Goal: Task Accomplishment & Management: Complete application form

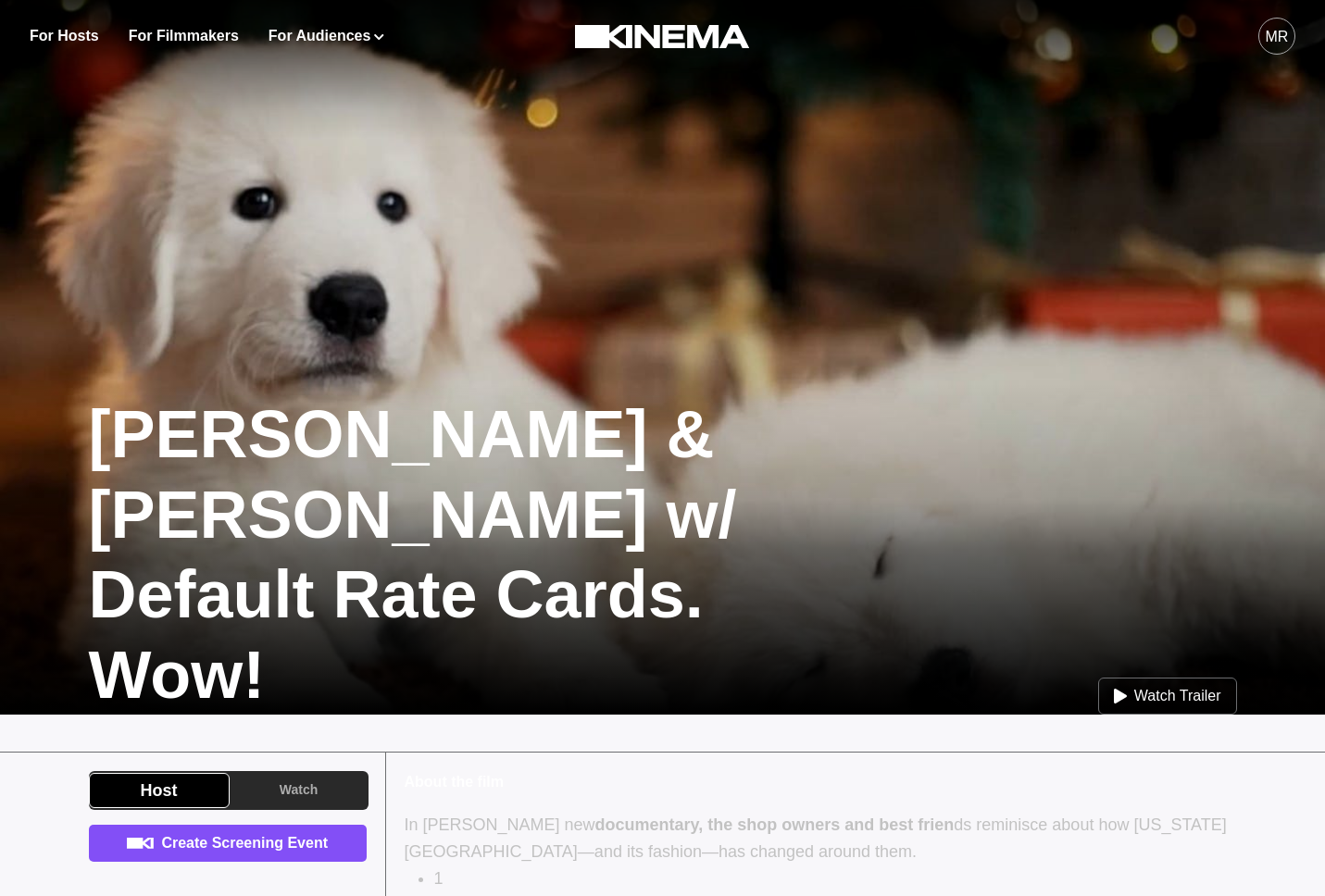
click at [236, 856] on link "Create Screening Event" at bounding box center [227, 844] width 277 height 37
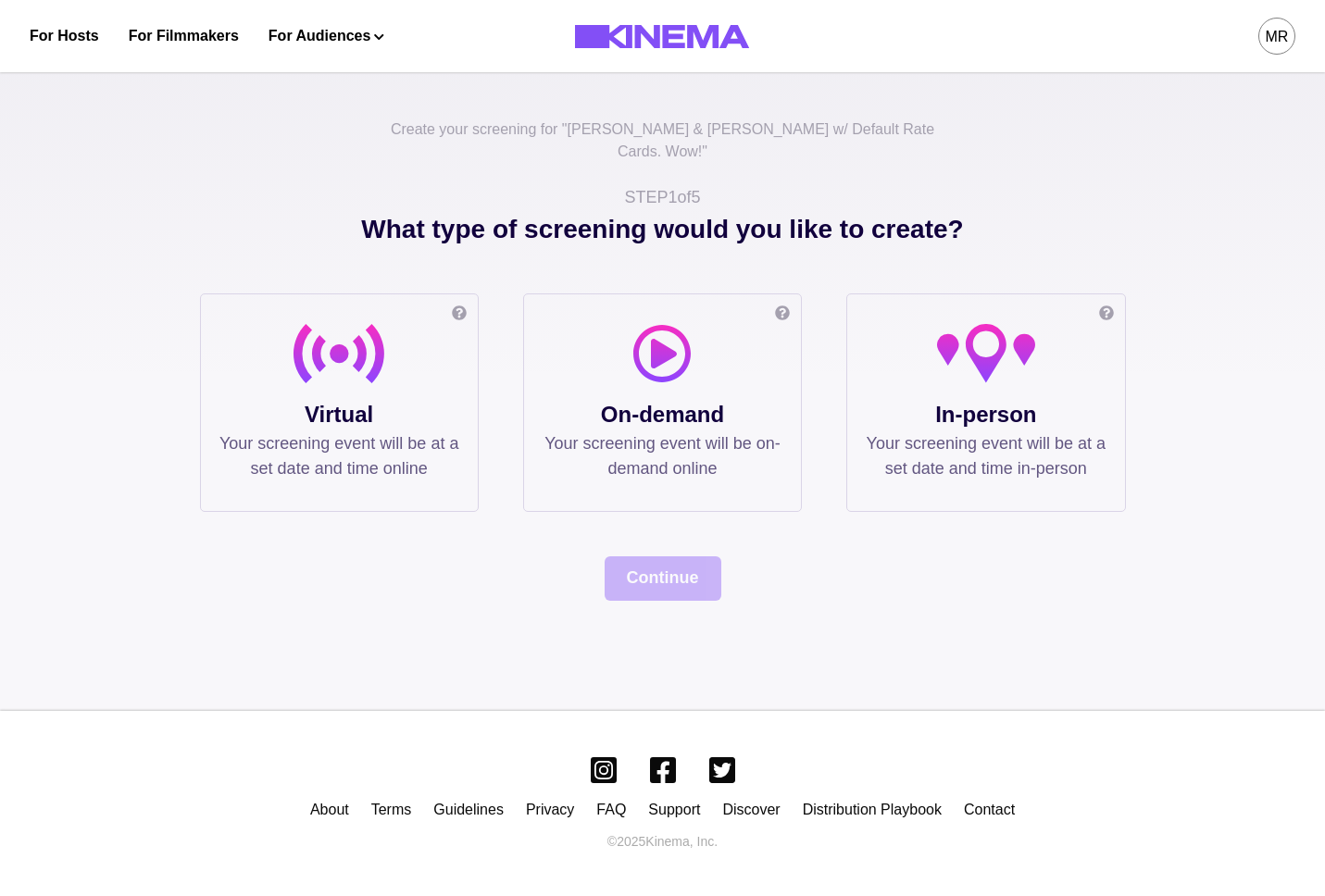
click at [388, 398] on p "Virtual" at bounding box center [339, 415] width 240 height 33
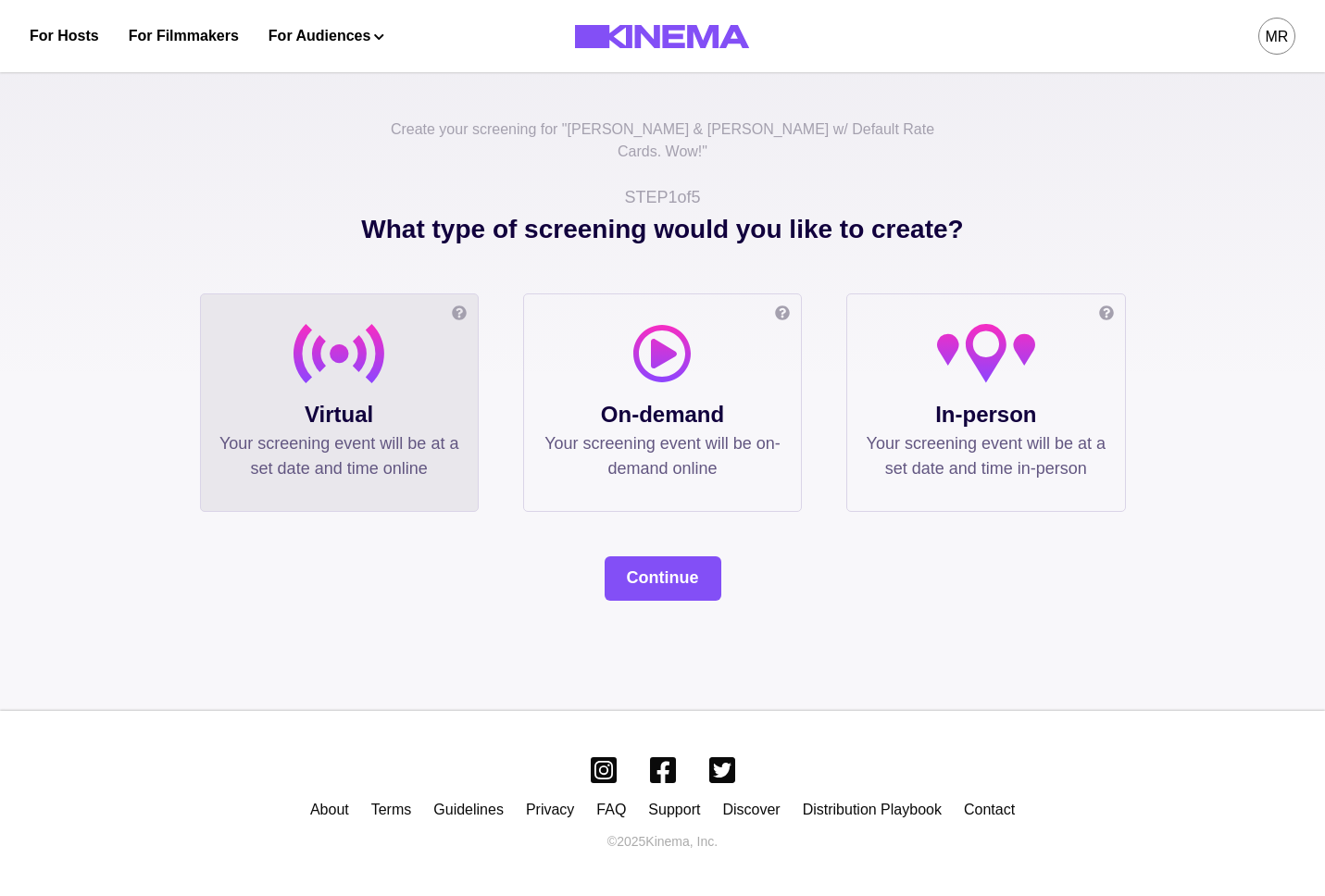
click at [678, 579] on div "Create your screening for " [PERSON_NAME] & [PERSON_NAME] w/ Default Rate Cards…" at bounding box center [662, 385] width 1325 height 652
click at [678, 567] on button "Continue" at bounding box center [663, 578] width 117 height 44
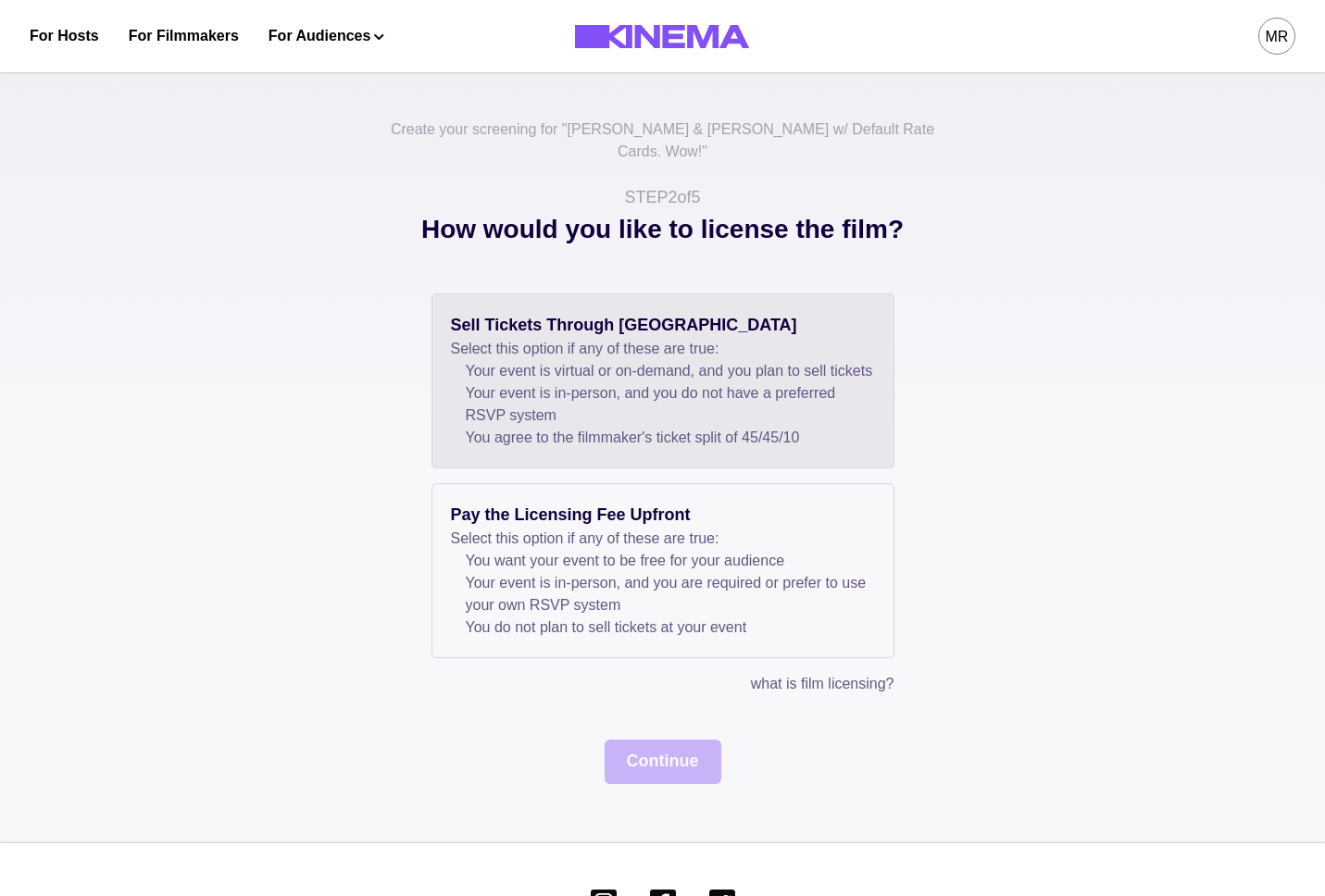
click at [475, 369] on li "Your event is virtual or on-demand, and you plan to sell tickets" at bounding box center [671, 371] width 409 height 23
click at [658, 766] on button "Continue" at bounding box center [663, 761] width 117 height 44
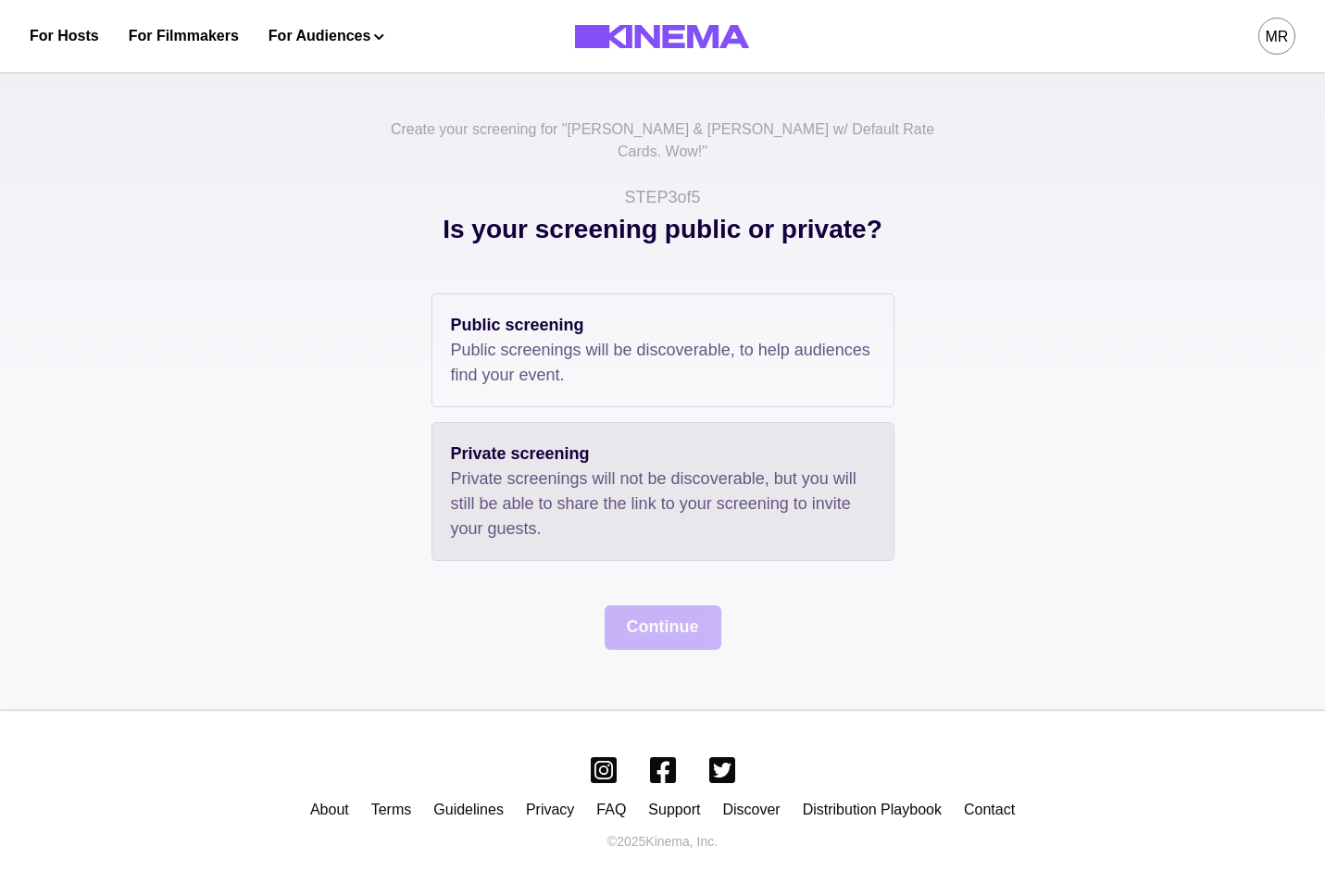
click at [512, 422] on div "Private screening Private screenings will not be discoverable, but you will sti…" at bounding box center [663, 491] width 463 height 139
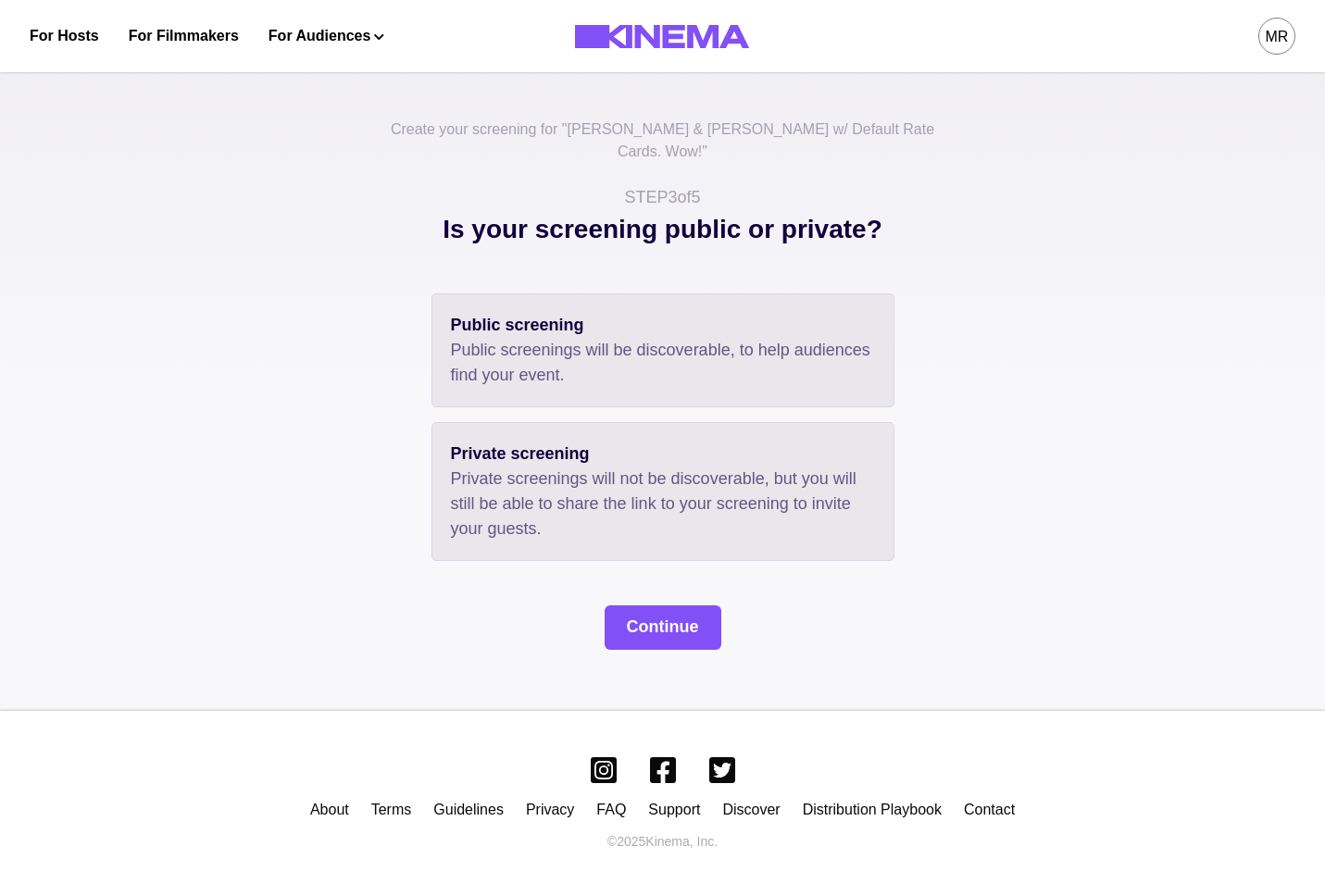
click at [512, 359] on p "Public screenings will be discoverable, to help audiences find your event." at bounding box center [663, 363] width 424 height 50
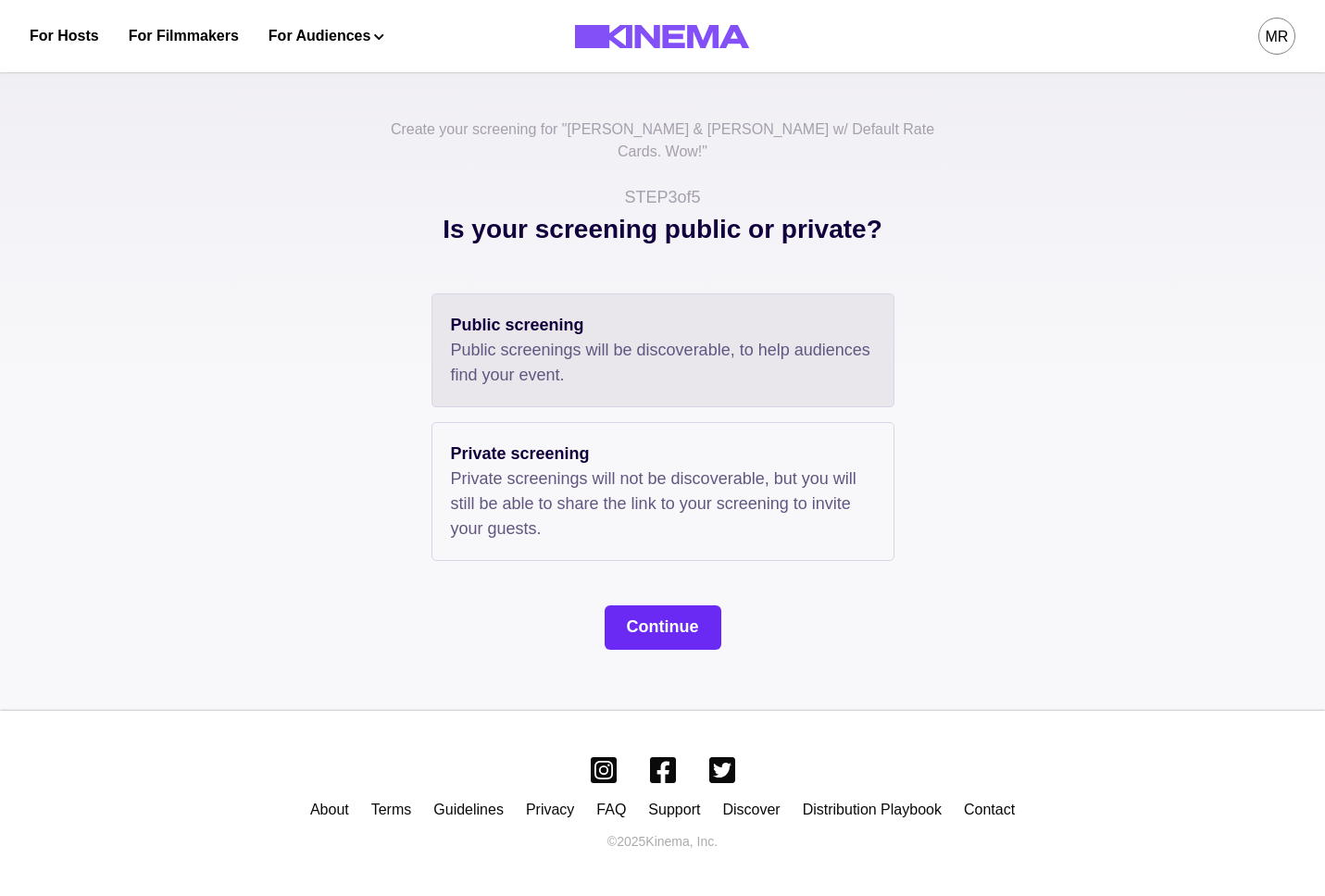
click at [653, 606] on button "Continue" at bounding box center [663, 627] width 117 height 44
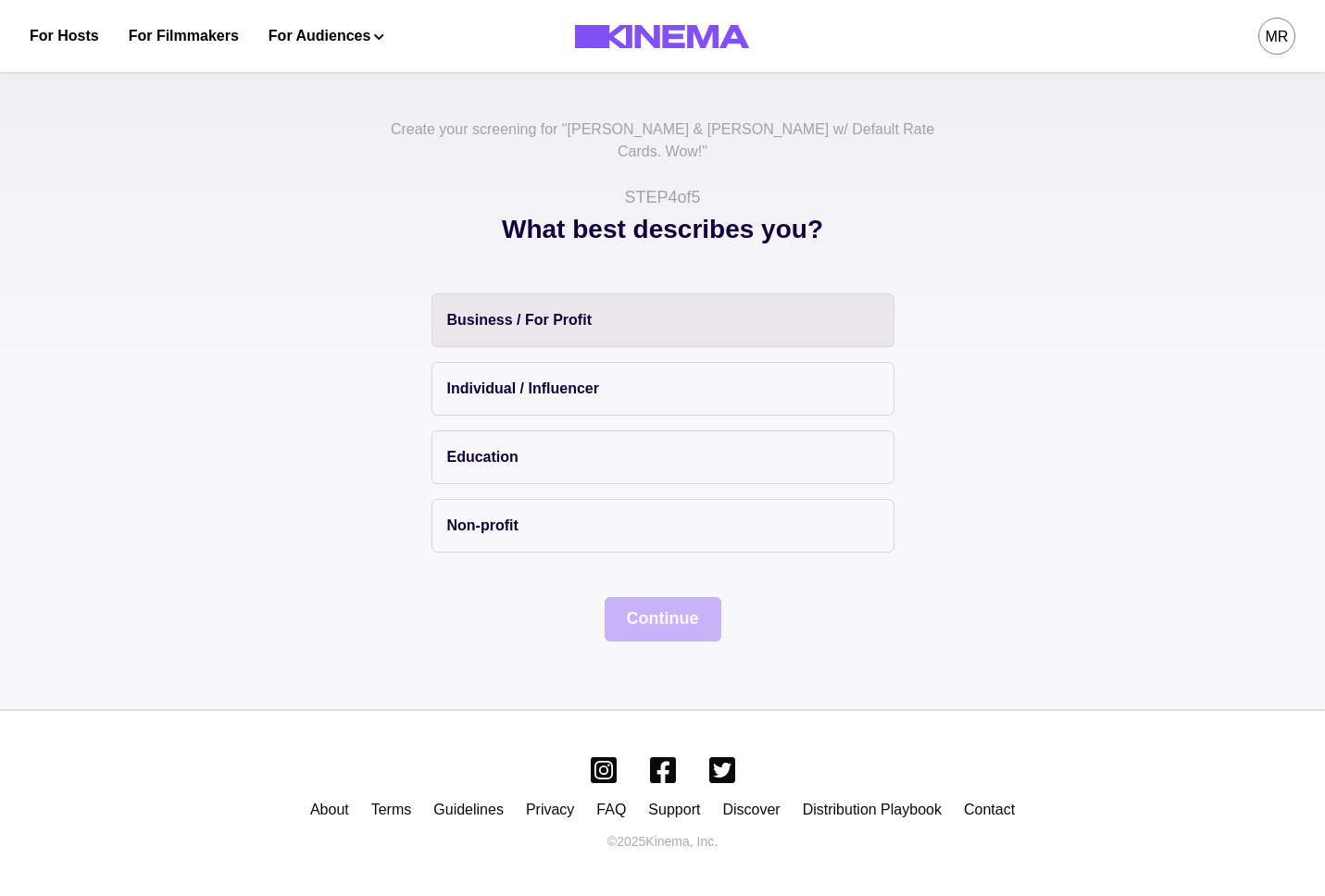
click at [501, 309] on button "Business / For Profit" at bounding box center [663, 320] width 463 height 54
click at [688, 608] on button "Continue" at bounding box center [663, 619] width 117 height 44
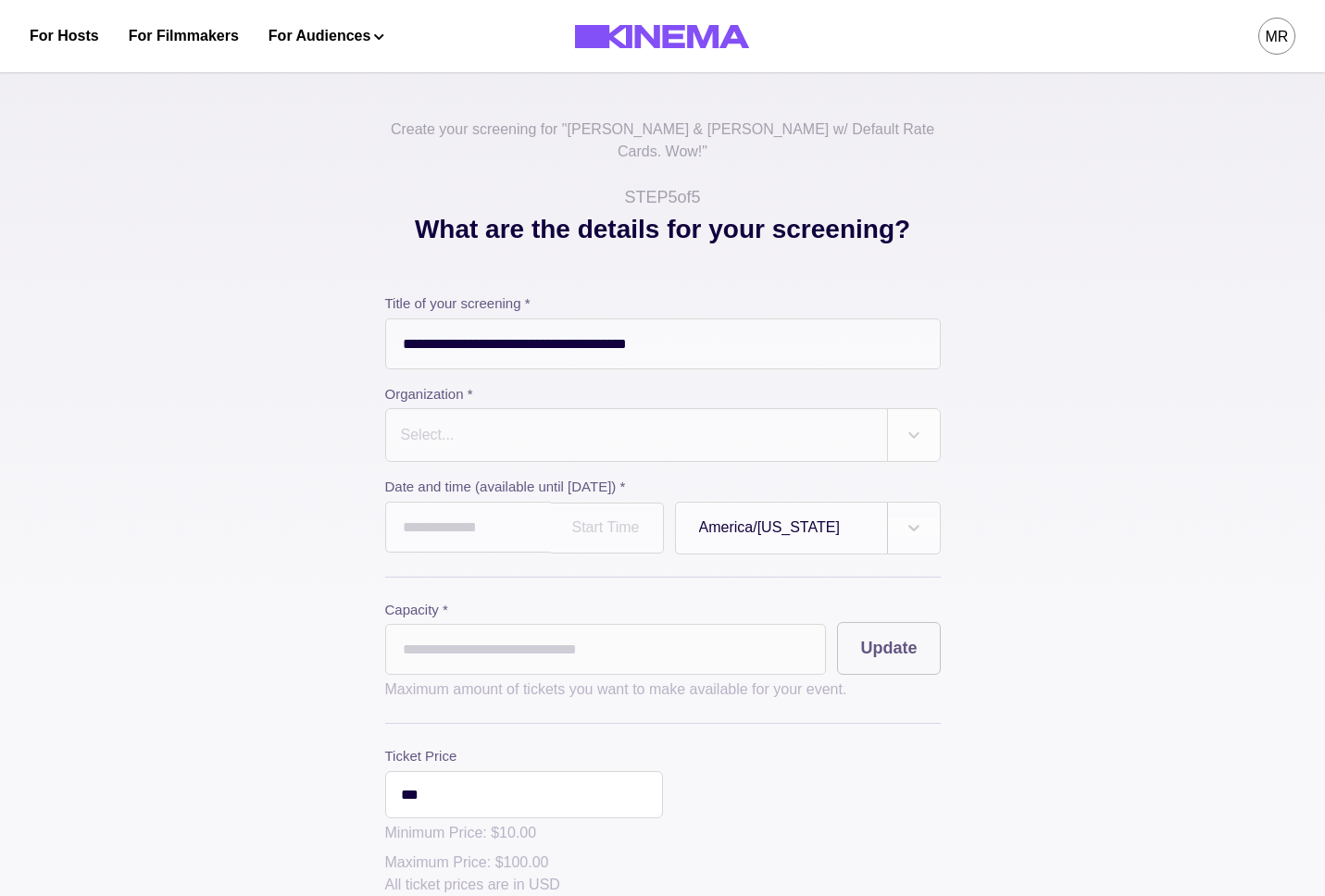
click at [434, 409] on div "Select..." at bounding box center [636, 435] width 501 height 52
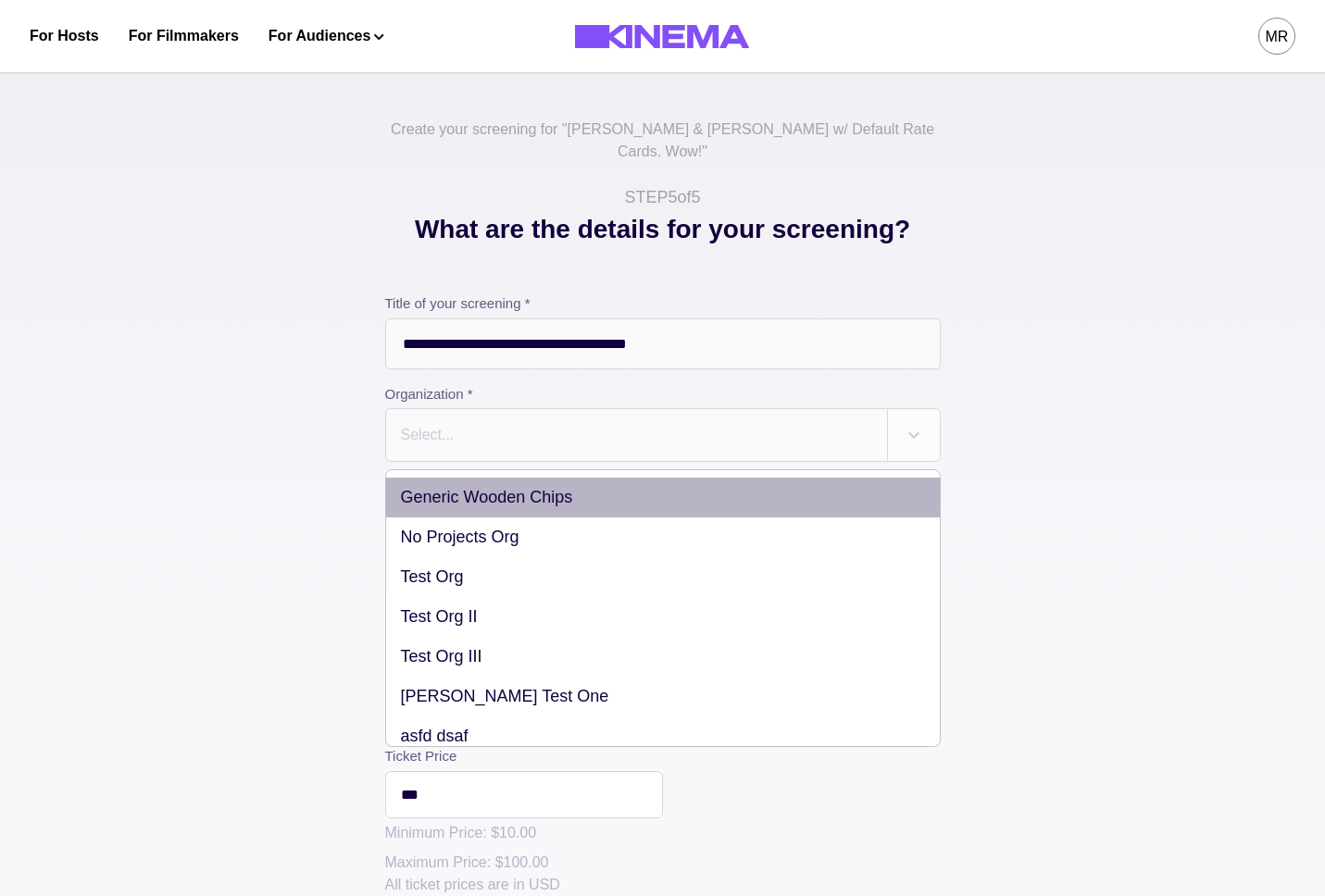
click at [443, 481] on div "Generic Wooden Chips" at bounding box center [663, 498] width 554 height 39
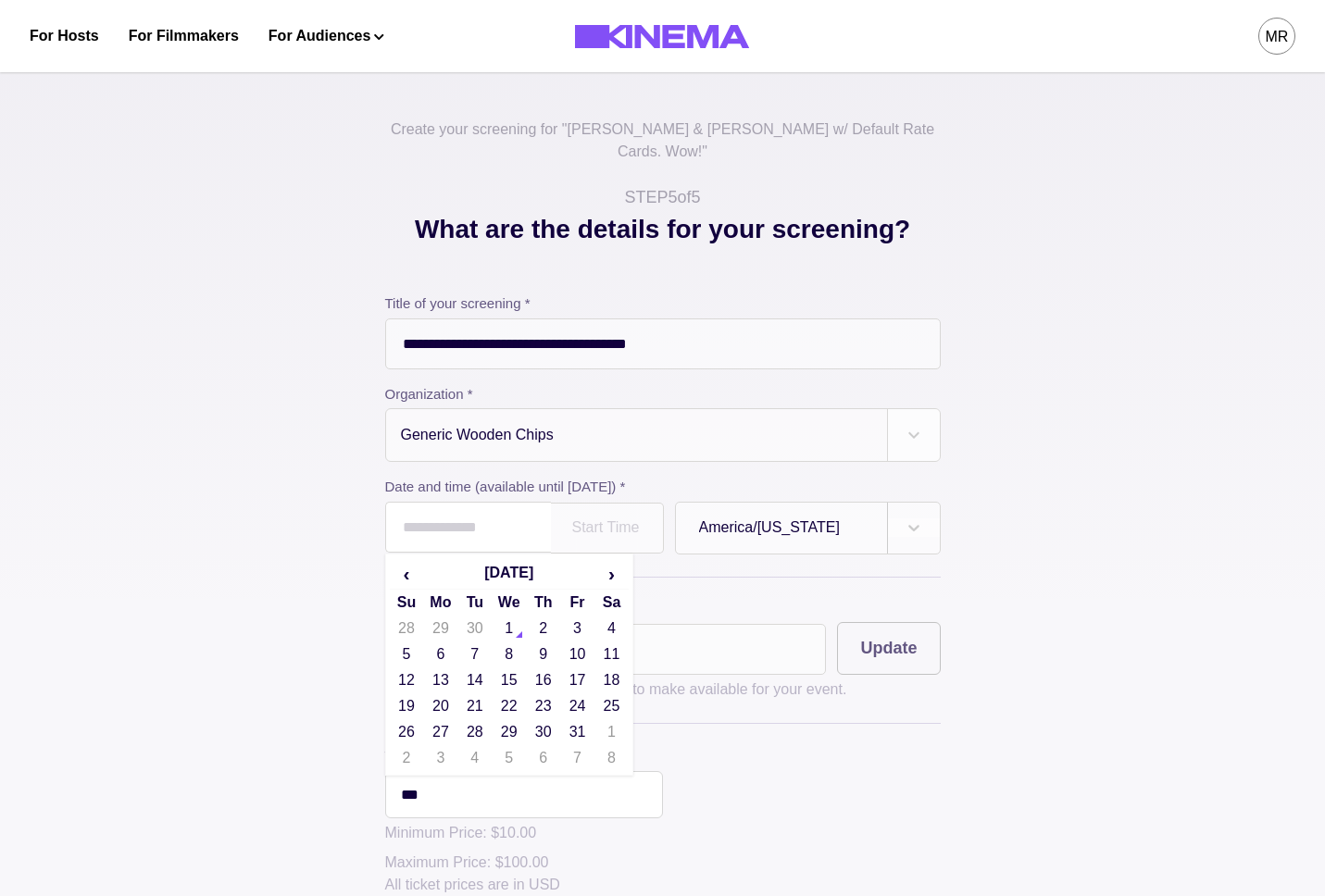
click at [412, 519] on input "text" at bounding box center [468, 527] width 166 height 51
click at [550, 672] on td "16" at bounding box center [543, 681] width 34 height 26
type input "**********"
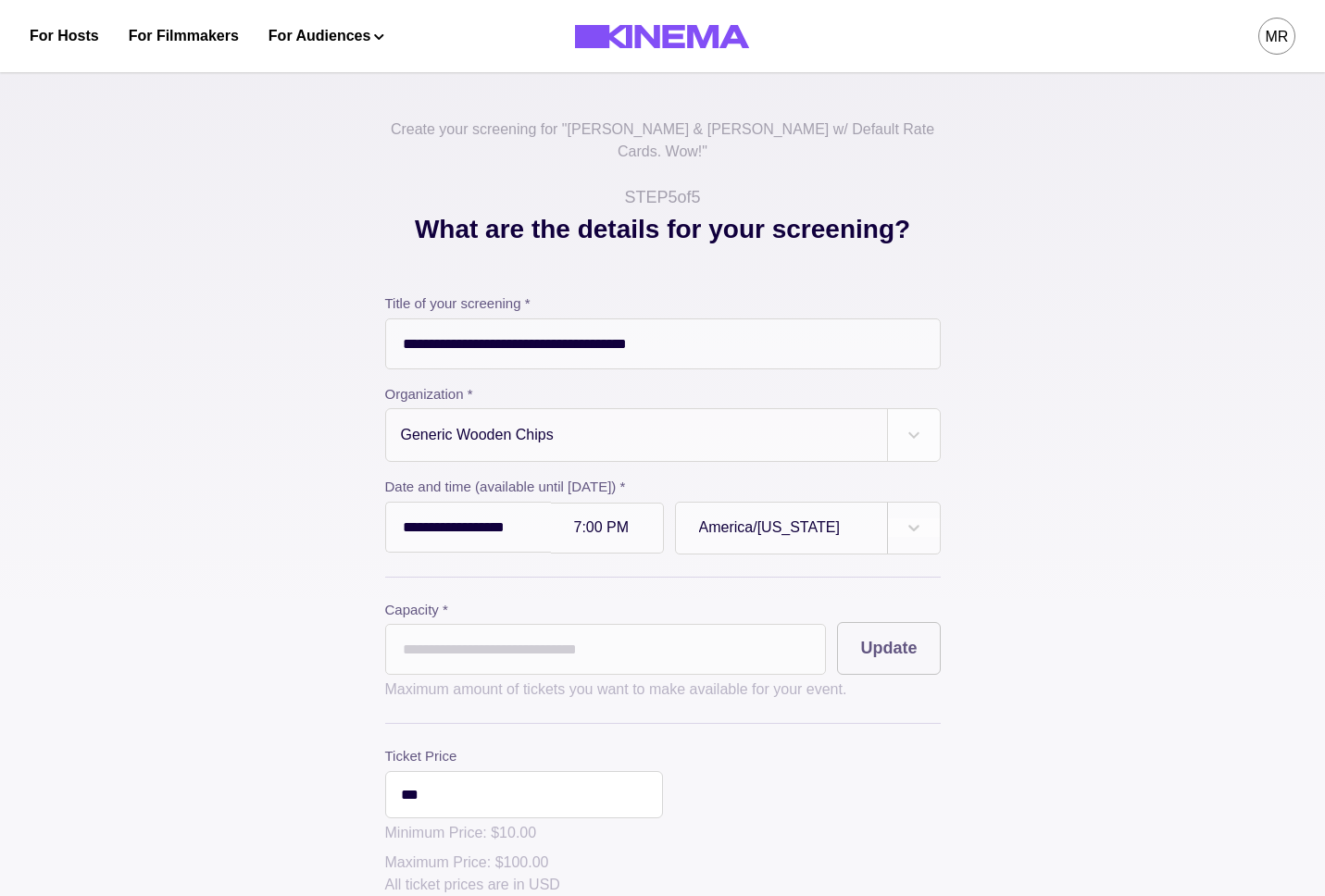
click at [455, 648] on input "*" at bounding box center [606, 650] width 442 height 51
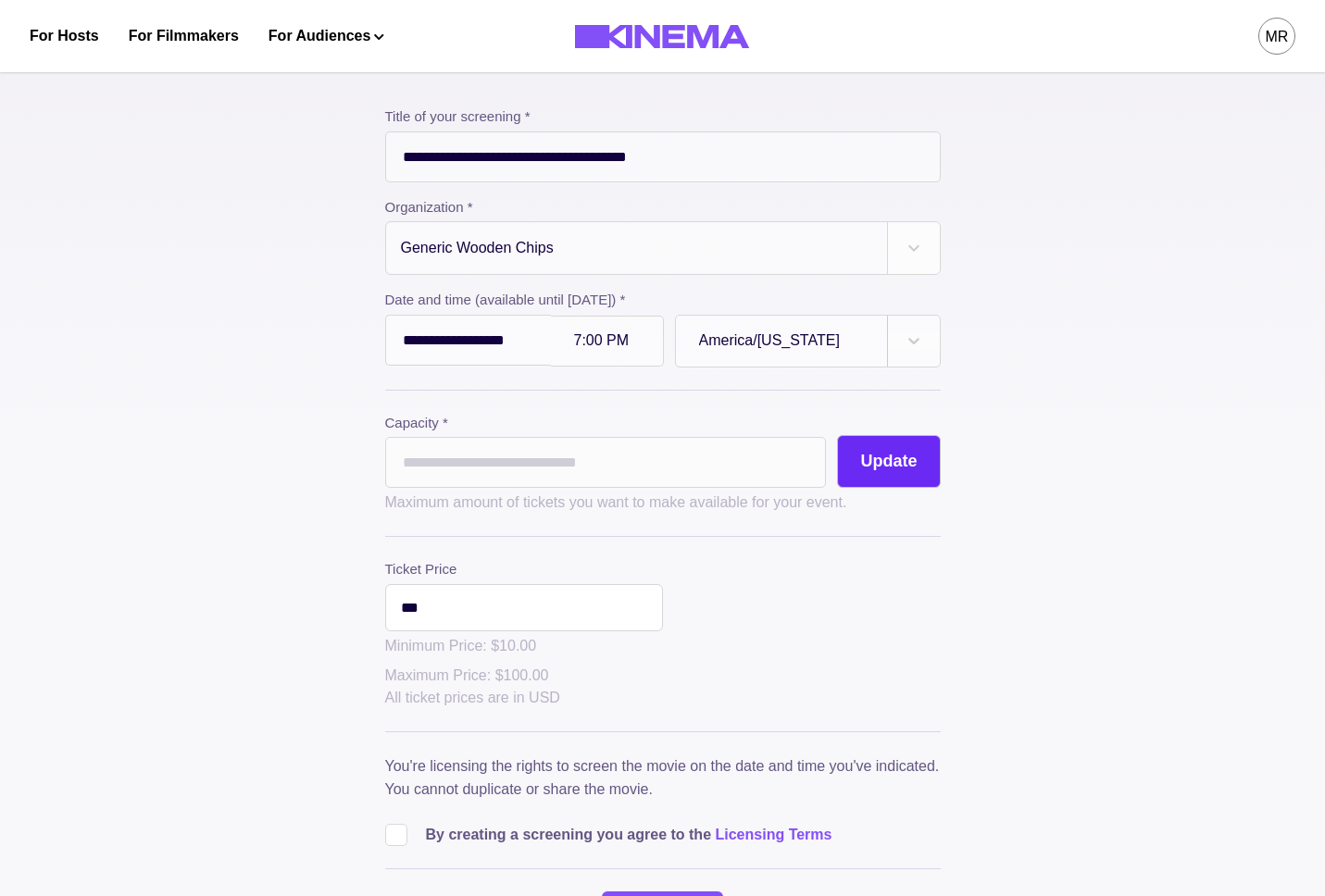
type input "**"
click at [863, 436] on button "Update" at bounding box center [888, 462] width 103 height 53
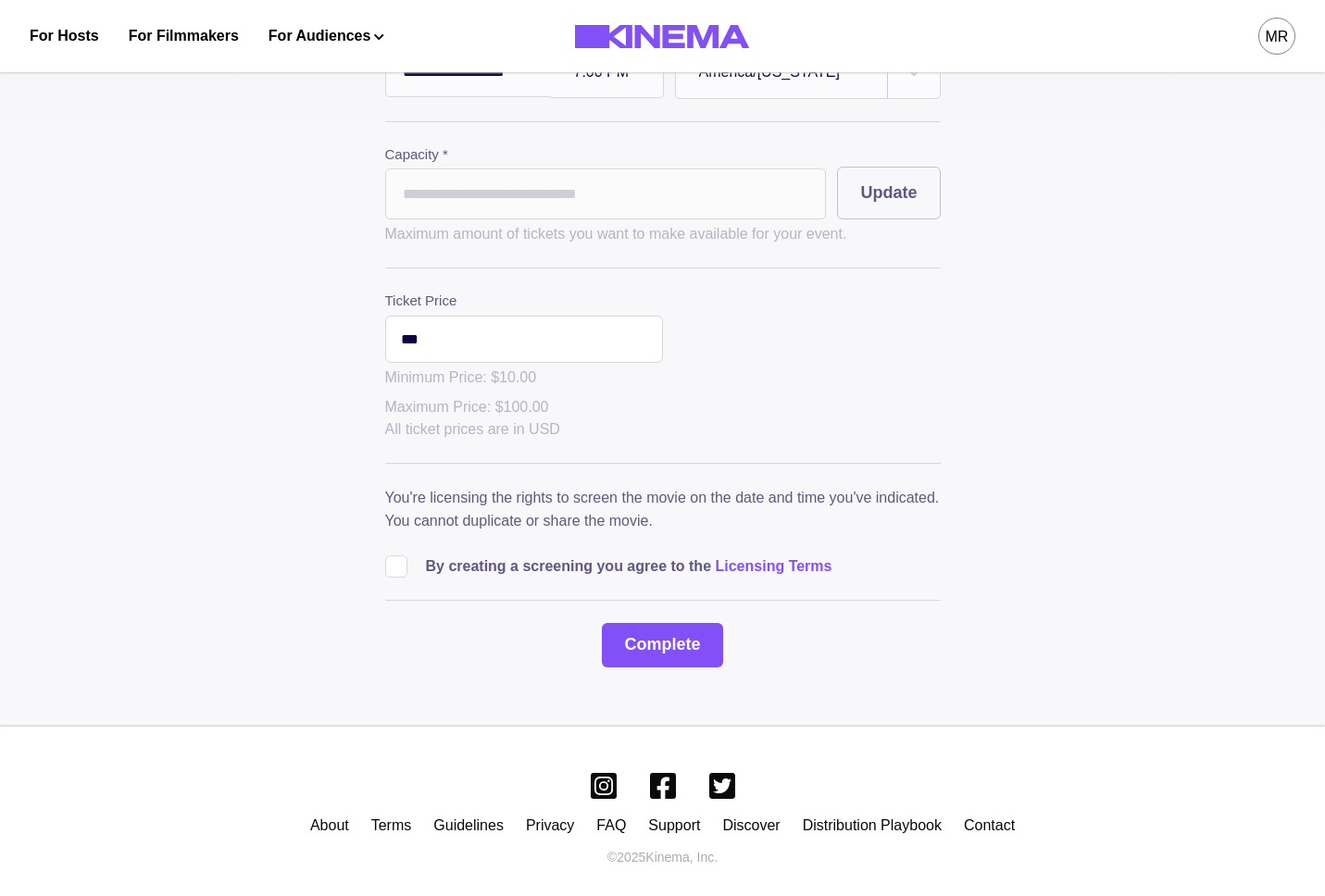
click at [395, 556] on span at bounding box center [396, 567] width 23 height 23
click at [653, 625] on button "Complete" at bounding box center [662, 645] width 120 height 44
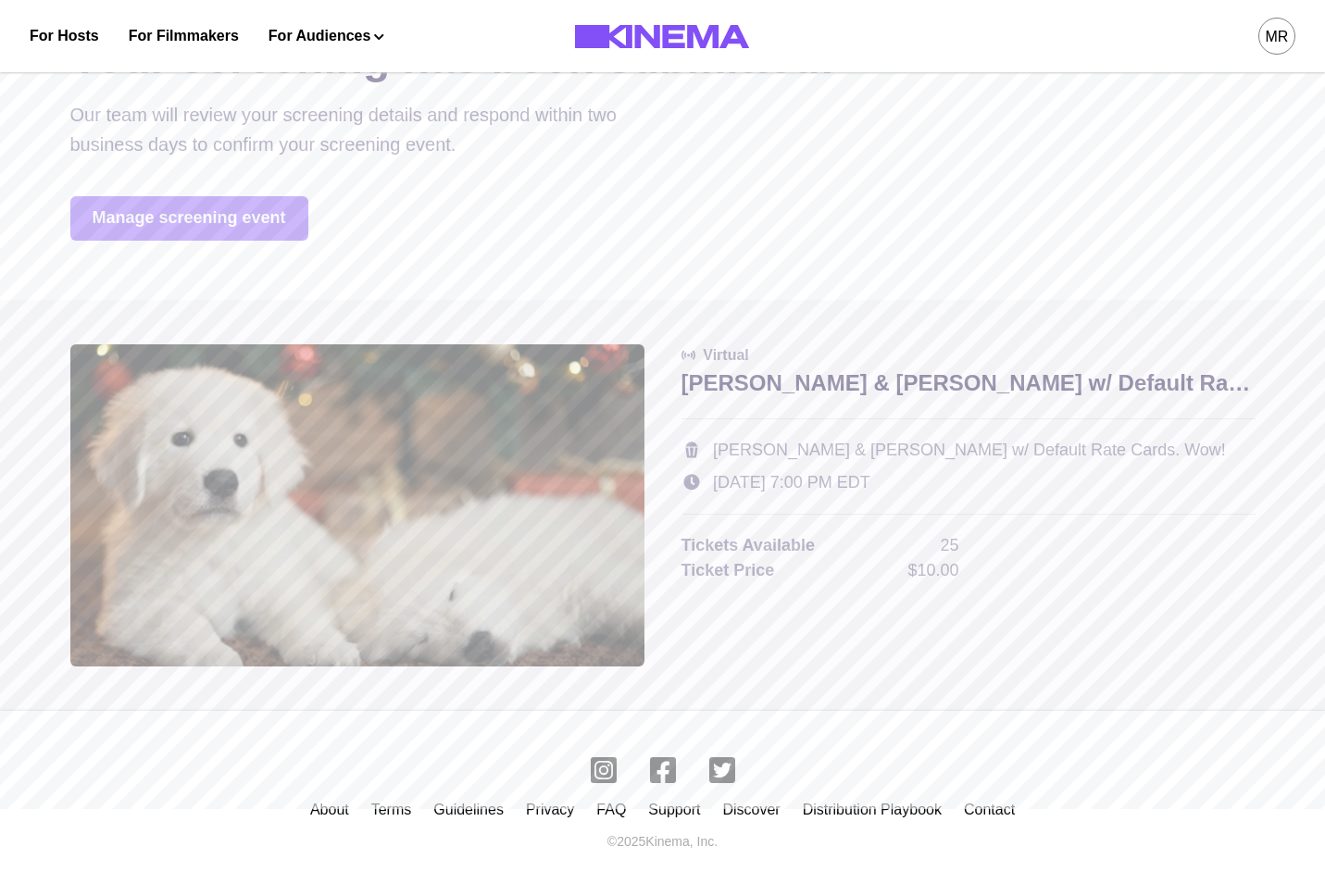
scroll to position [0, 0]
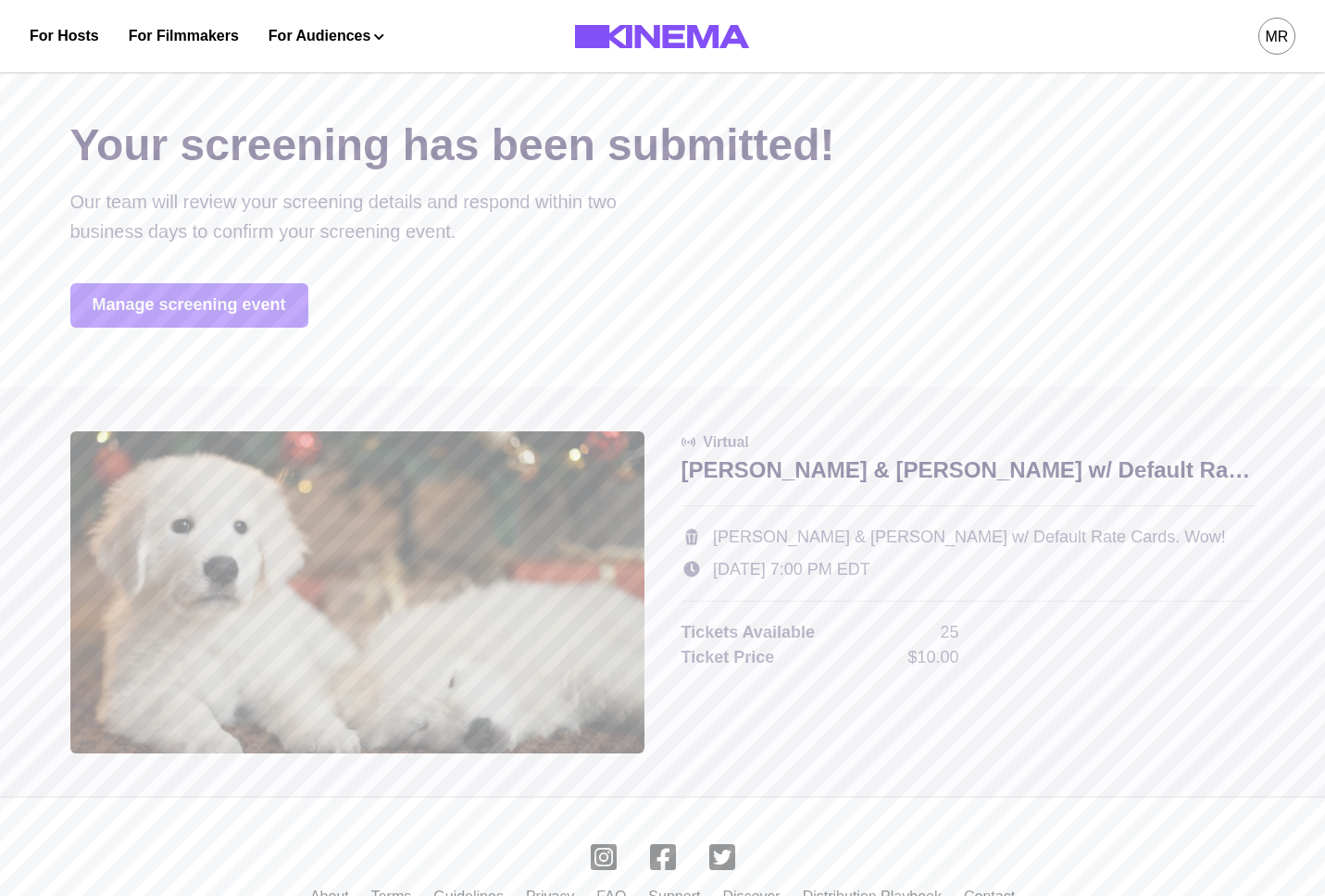
click at [287, 296] on link "Manage screening event" at bounding box center [190, 305] width 238 height 44
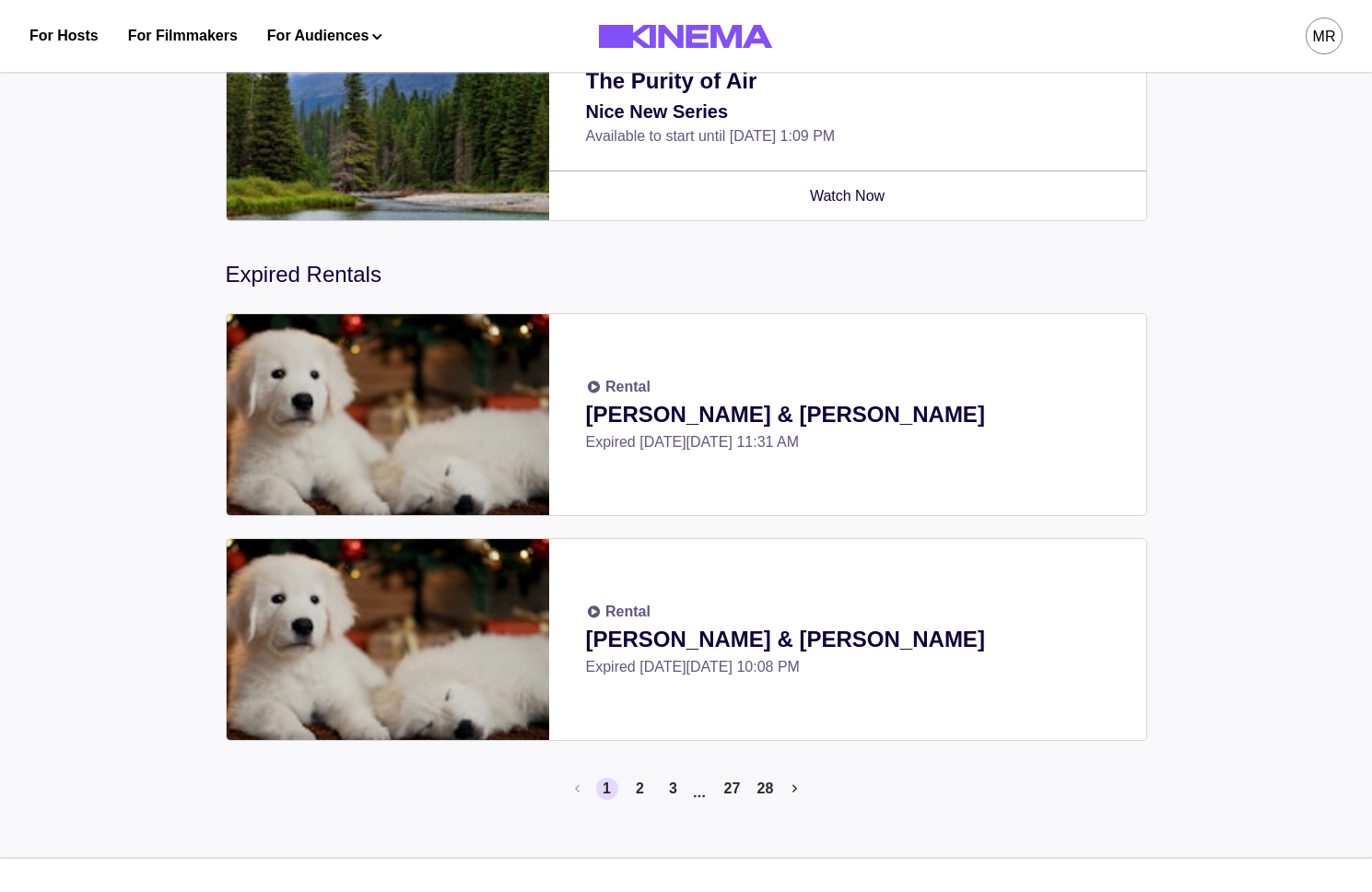
scroll to position [664, 0]
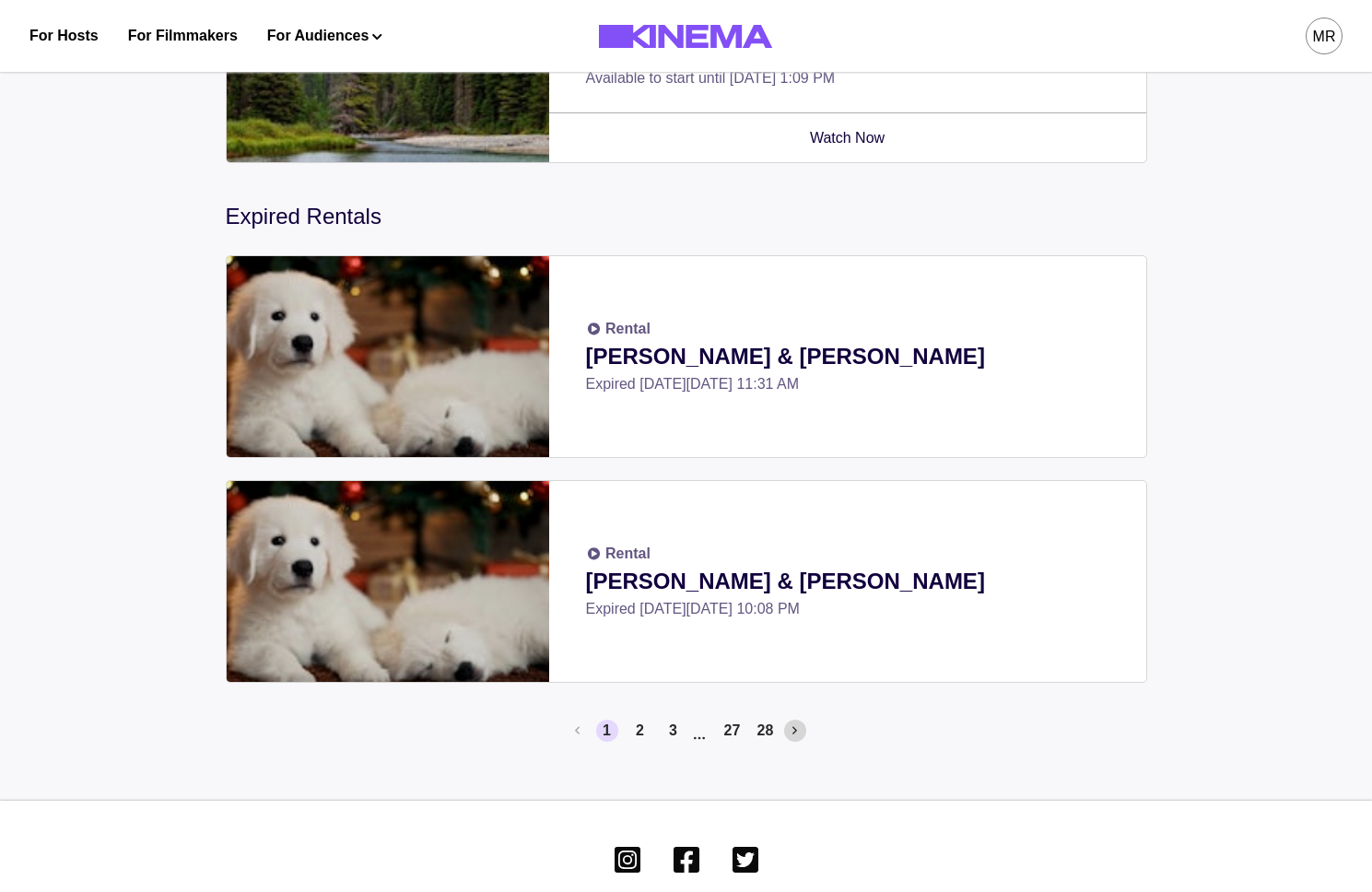
click at [791, 734] on button "Next page" at bounding box center [795, 730] width 23 height 23
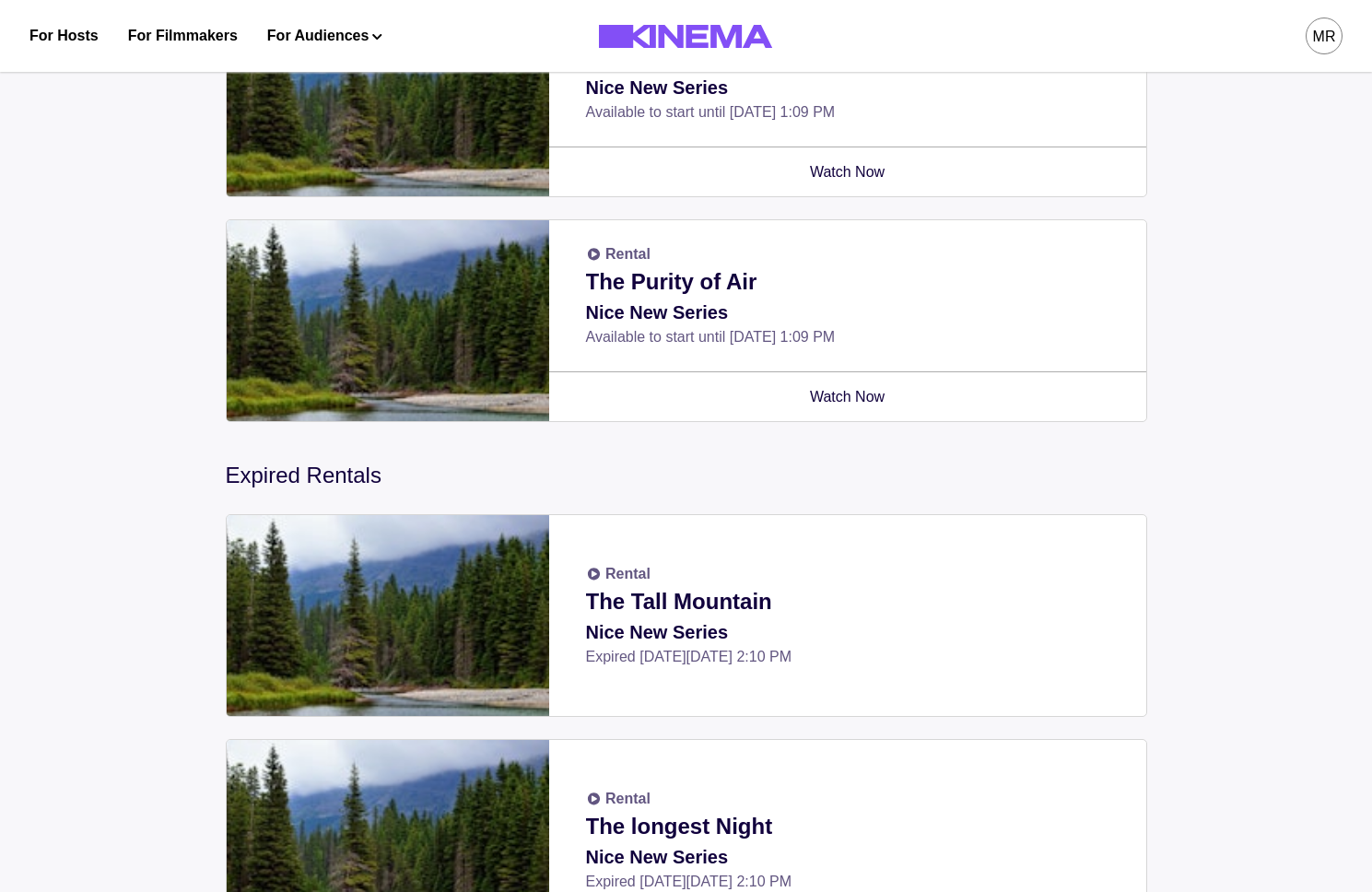
scroll to position [676, 0]
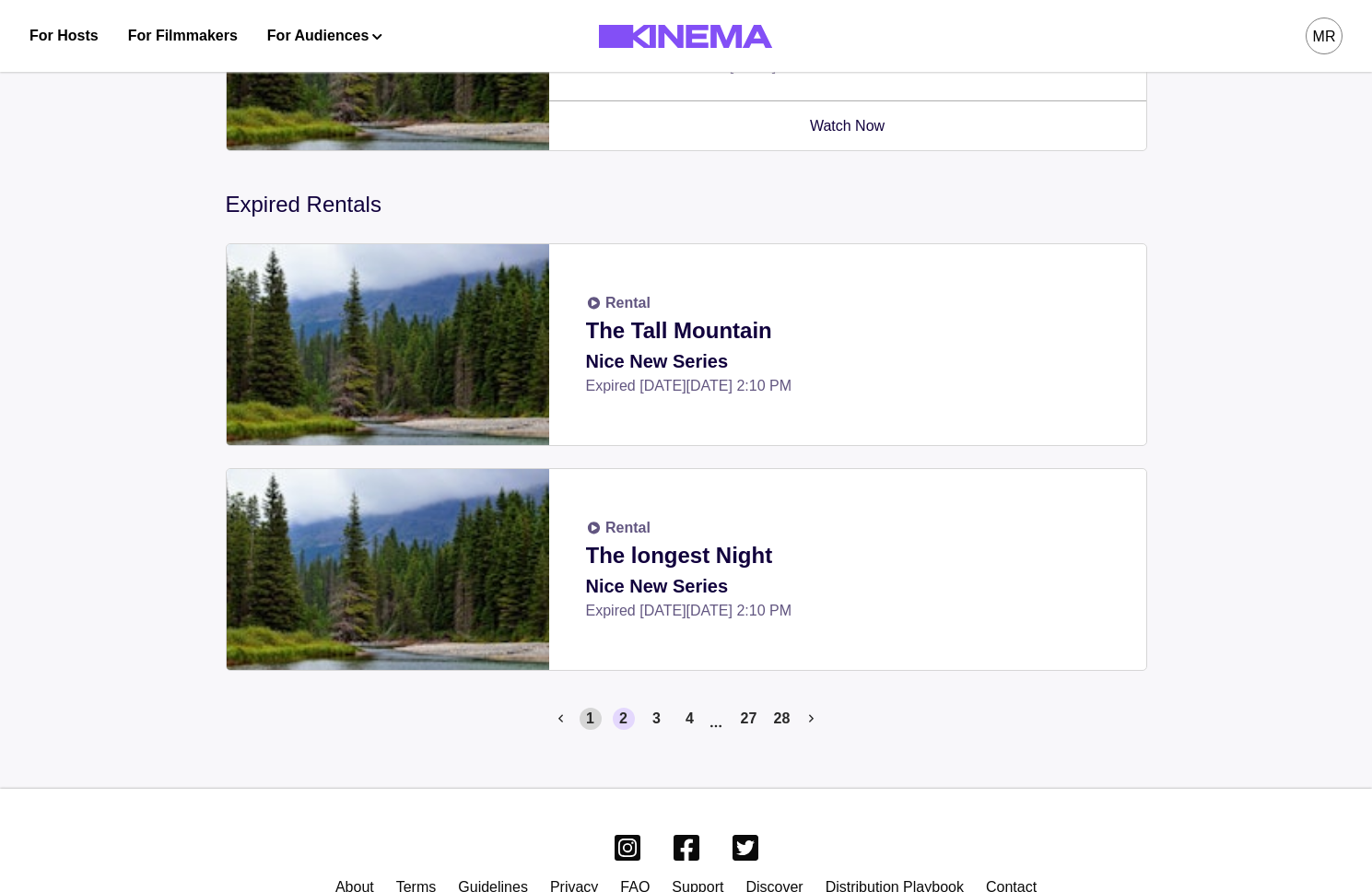
click at [582, 719] on button "1" at bounding box center [590, 719] width 23 height 23
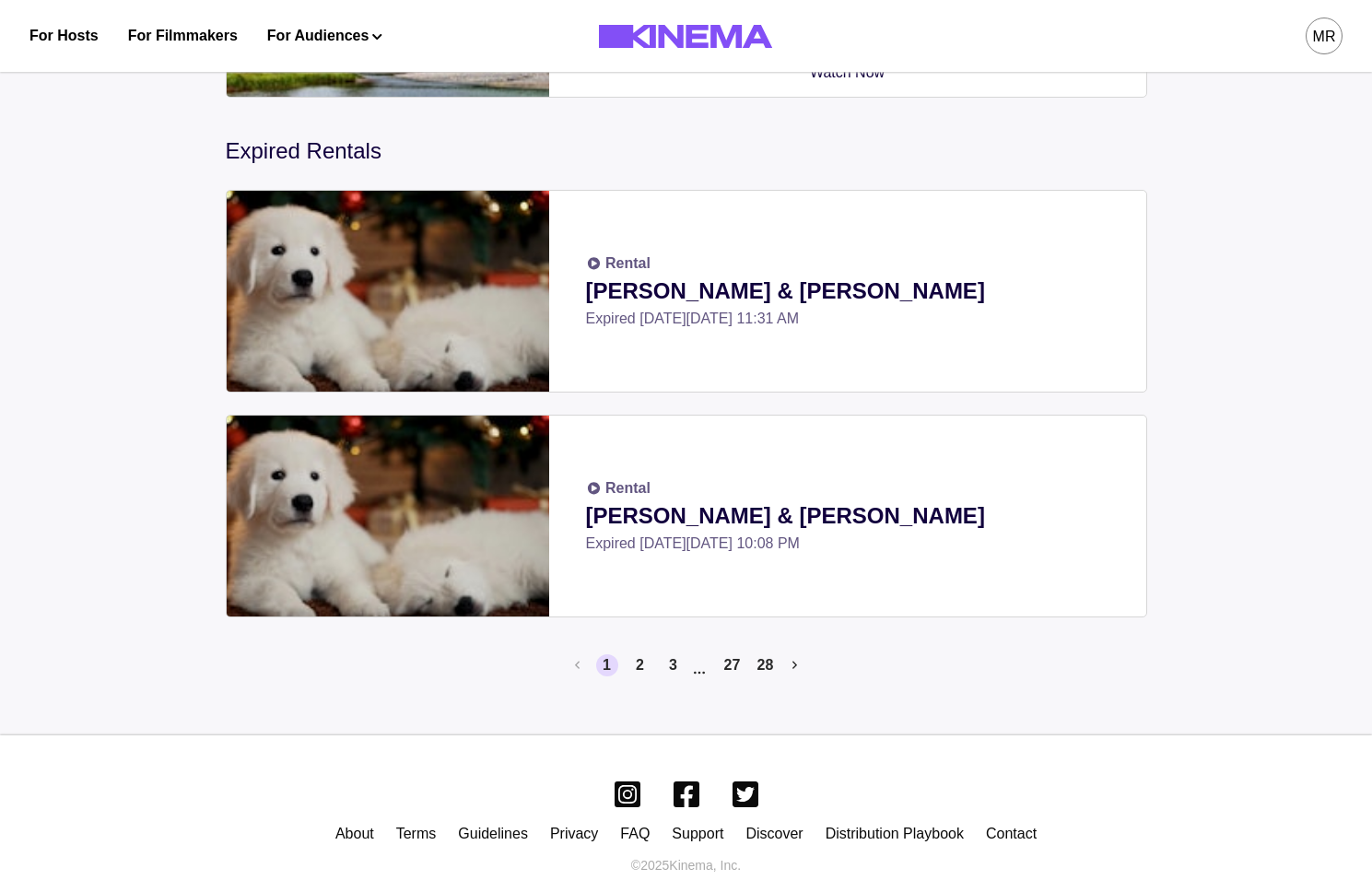
scroll to position [756, 0]
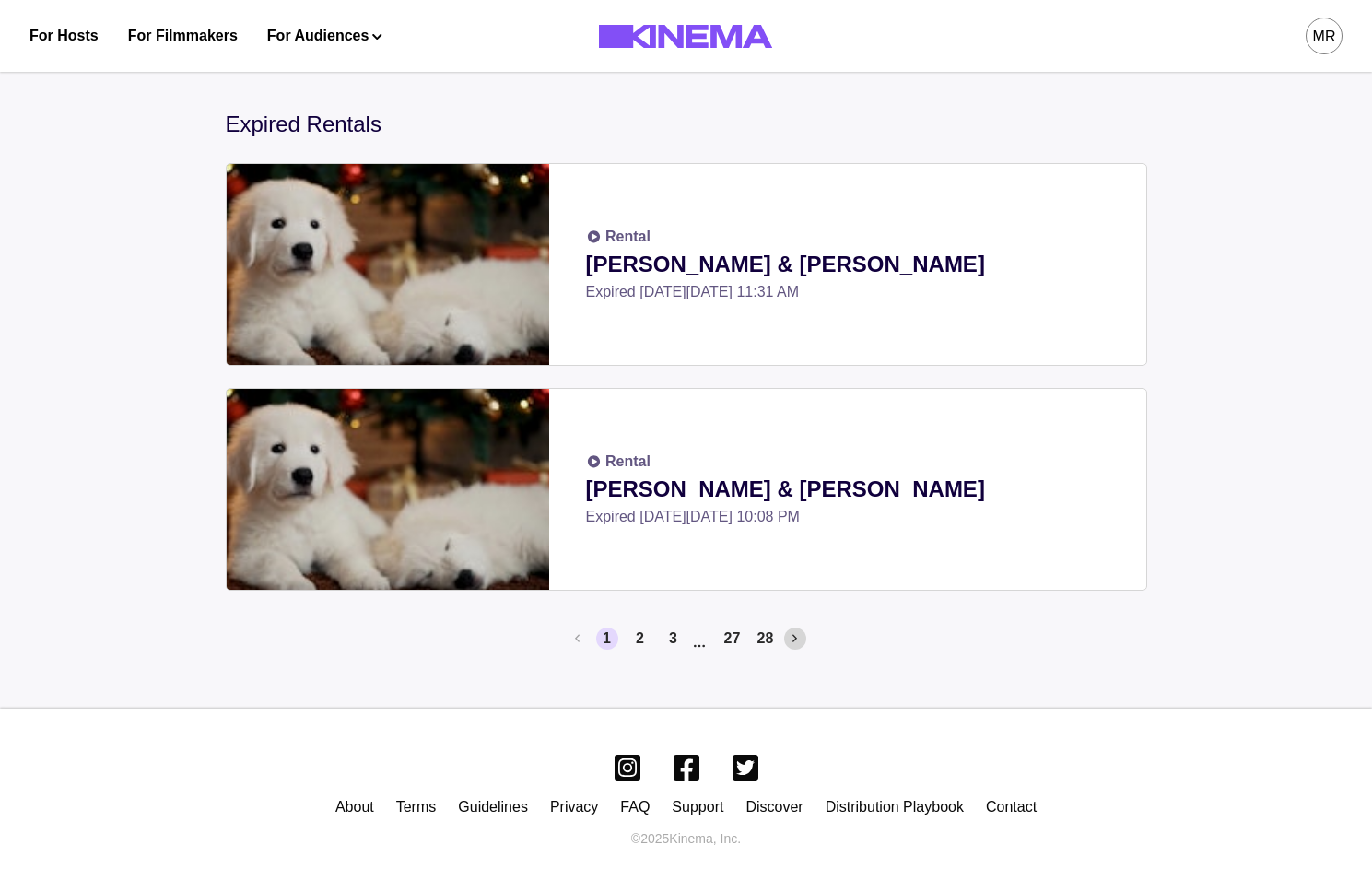
click at [790, 634] on button "Next page" at bounding box center [795, 638] width 23 height 23
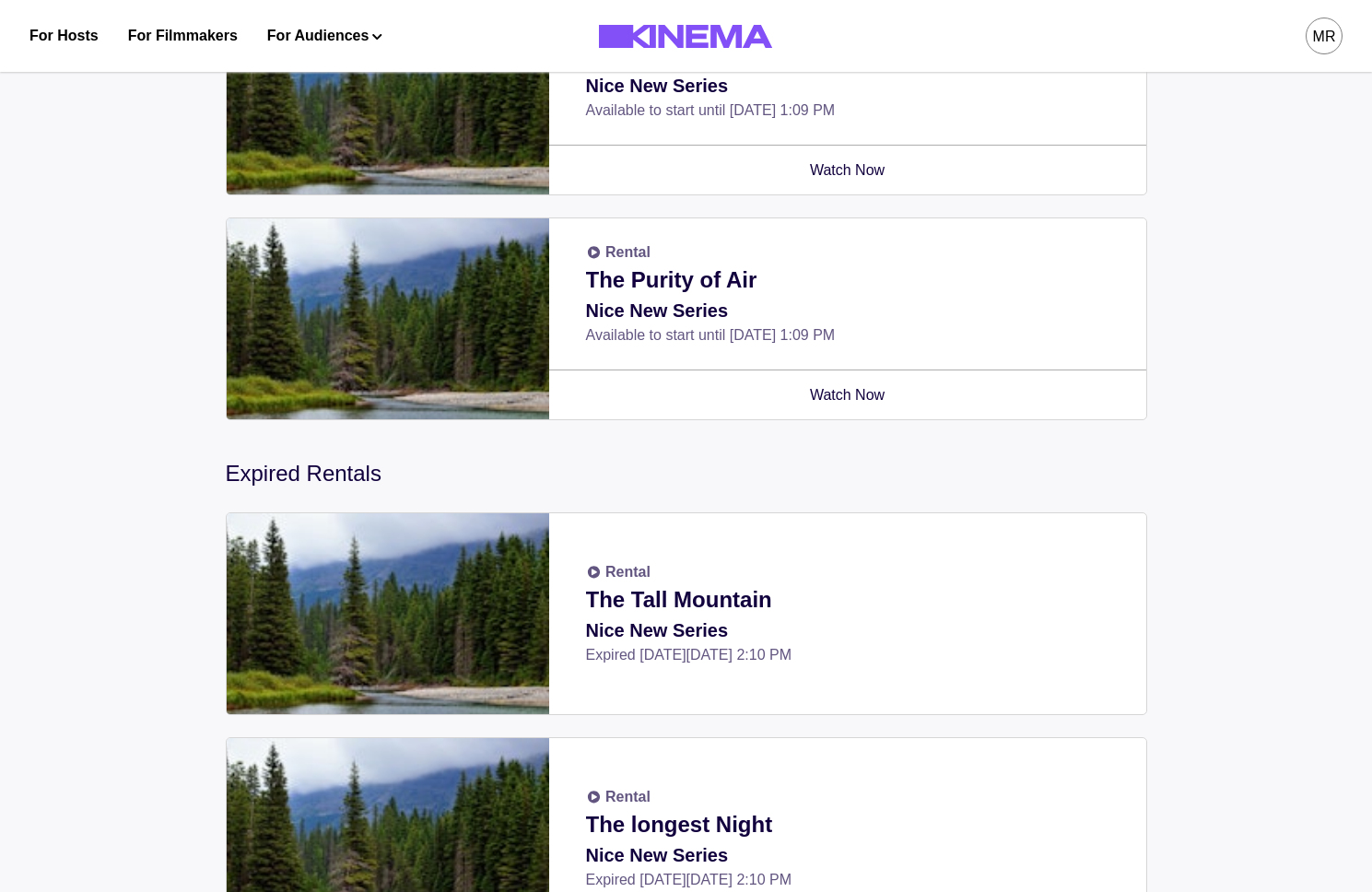
scroll to position [557, 0]
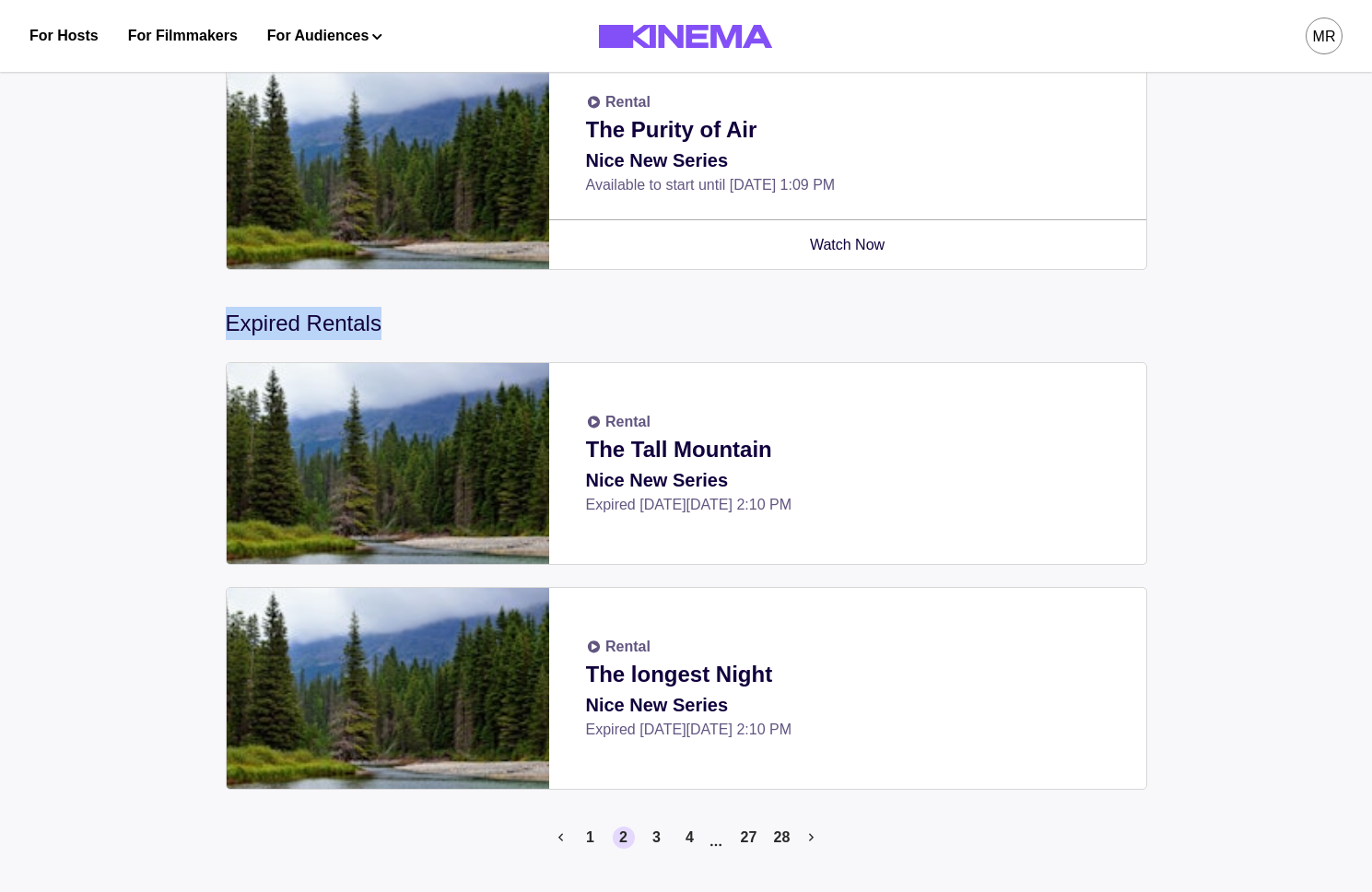
drag, startPoint x: 198, startPoint y: 307, endPoint x: 471, endPoint y: 307, distance: 273.0
click at [473, 307] on div "Rentals Rental Allan & Suzi Available until Fri, Oct 3 2025, 11:18 AM Watch Now…" at bounding box center [686, 206] width 1372 height 1406
click at [591, 838] on button "1" at bounding box center [590, 838] width 23 height 23
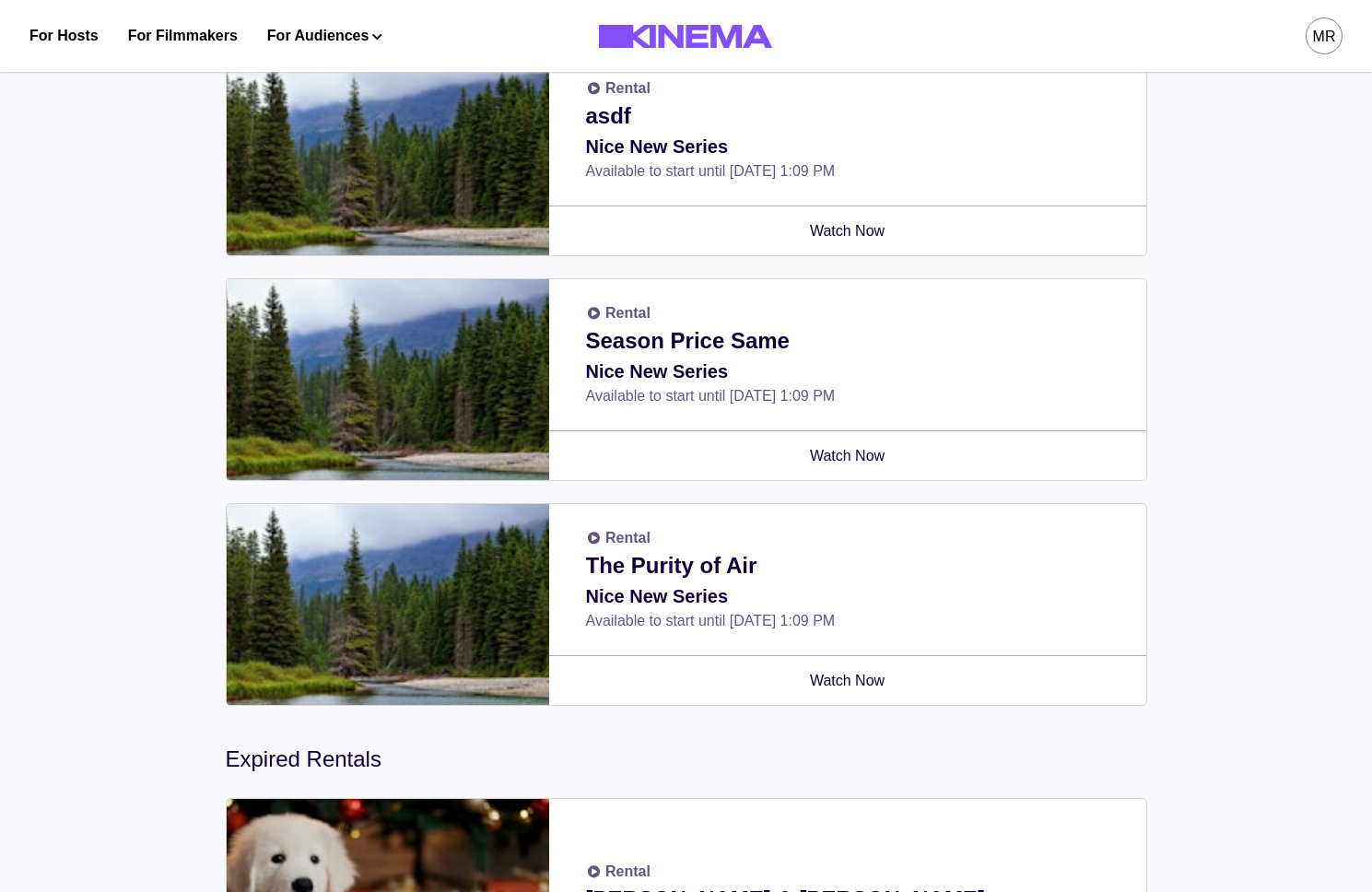
scroll to position [756, 0]
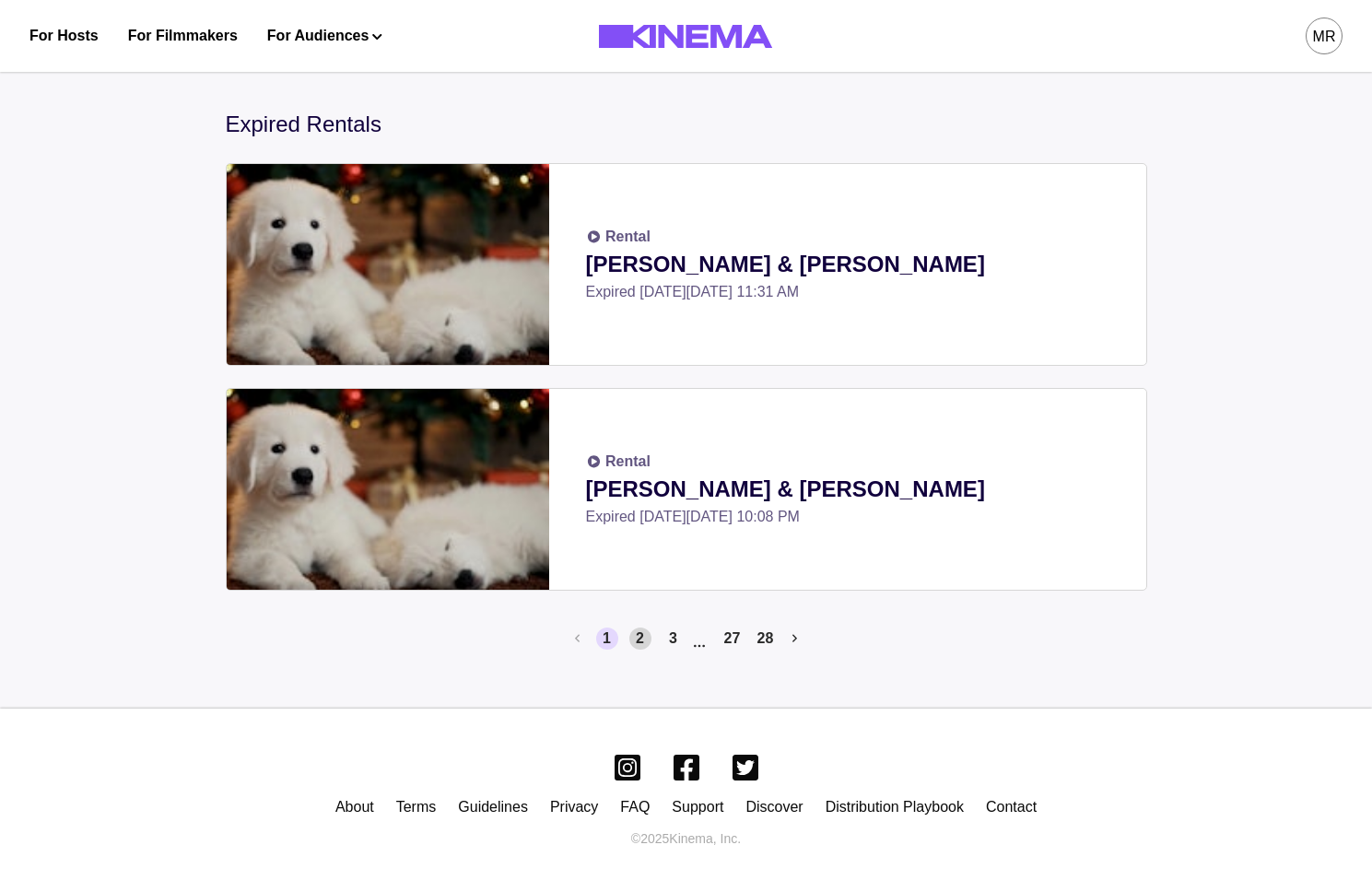
click at [641, 639] on button "2" at bounding box center [640, 638] width 23 height 23
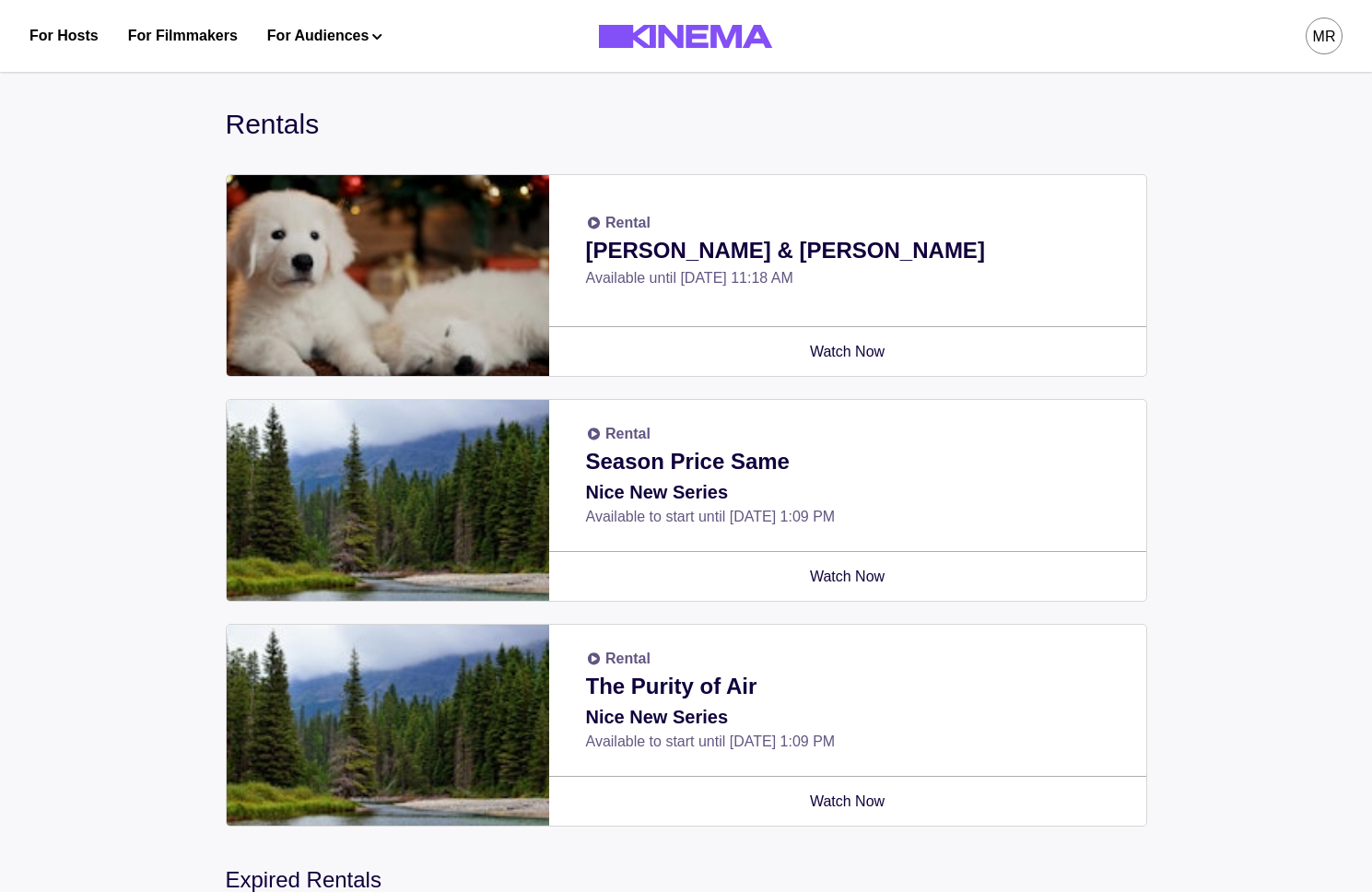
click at [980, 118] on div "Rentals" at bounding box center [687, 123] width 922 height 41
